Goal: Transaction & Acquisition: Purchase product/service

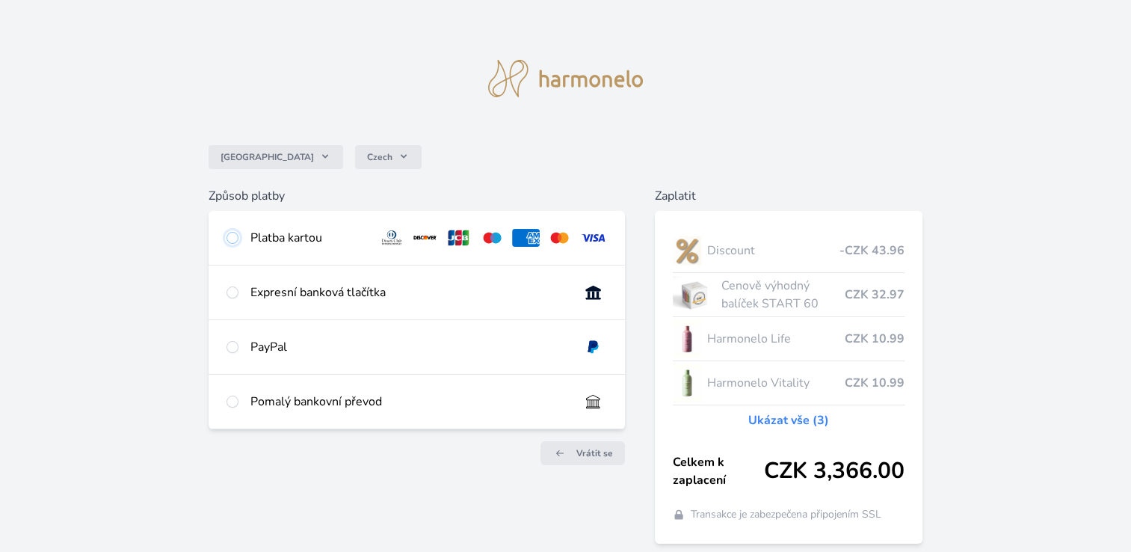
click at [237, 241] on input "radio" at bounding box center [233, 238] width 12 height 12
radio input "true"
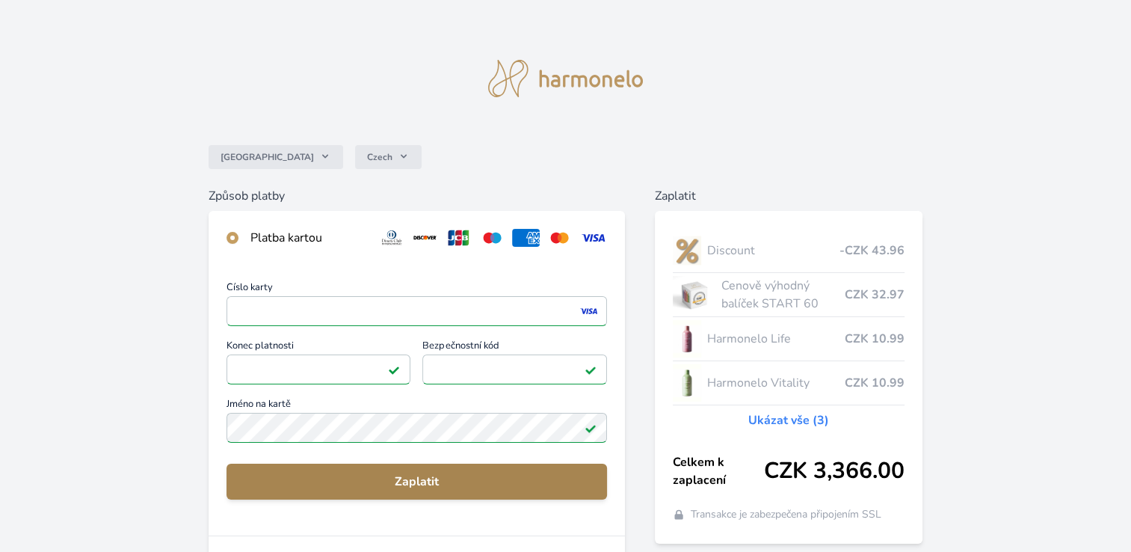
click at [403, 486] on span "Zaplatit" at bounding box center [416, 481] width 357 height 18
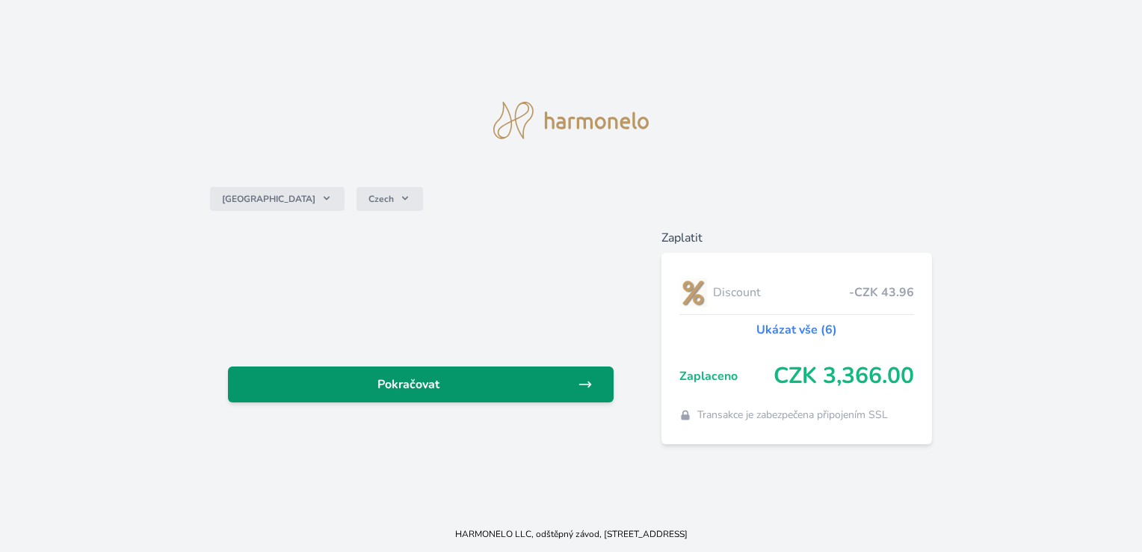
click at [419, 384] on span "Pokračovat" at bounding box center [408, 384] width 337 height 18
